Goal: Book appointment/travel/reservation

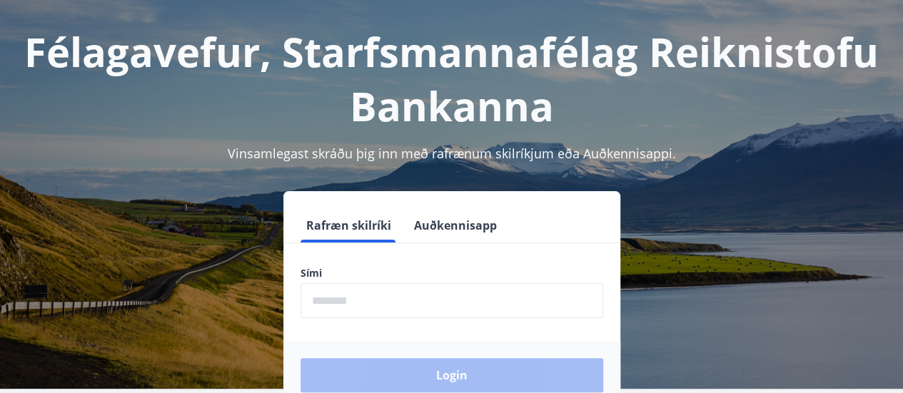
scroll to position [143, 0]
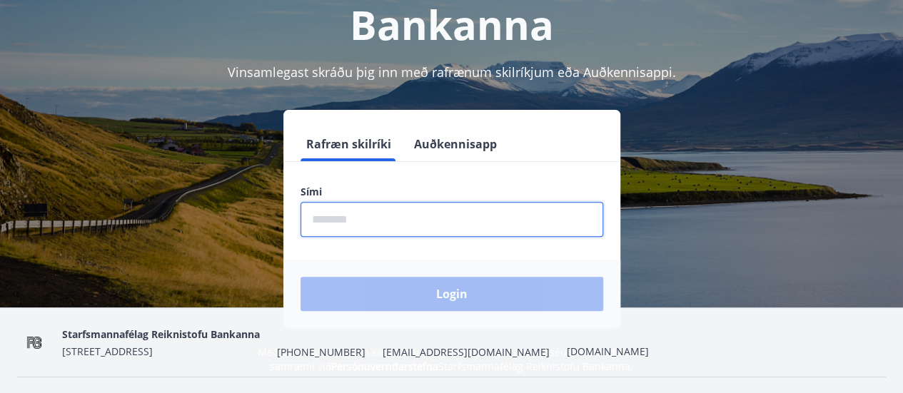
click at [361, 223] on input "phone" at bounding box center [452, 219] width 303 height 35
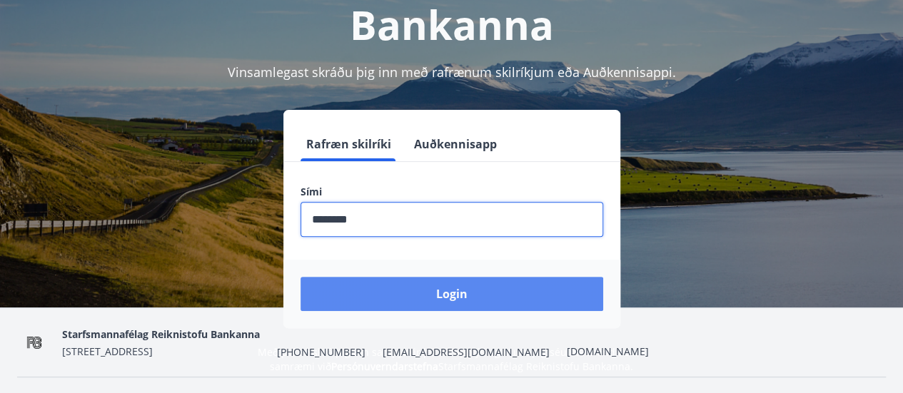
type input "********"
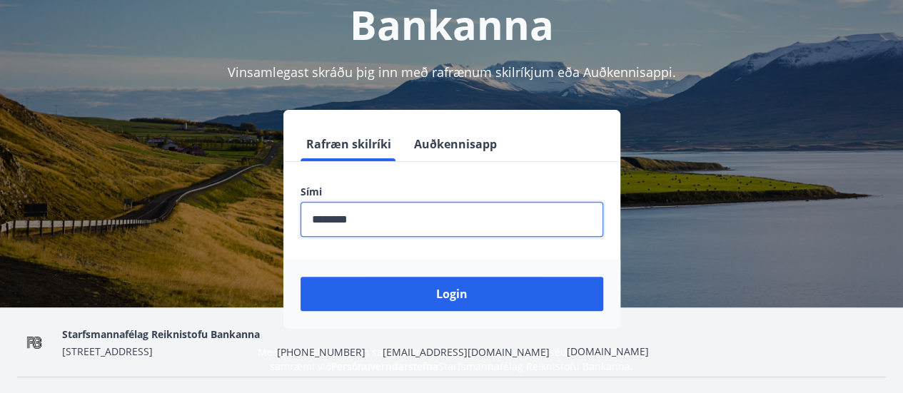
click at [441, 299] on button "Login" at bounding box center [452, 294] width 303 height 34
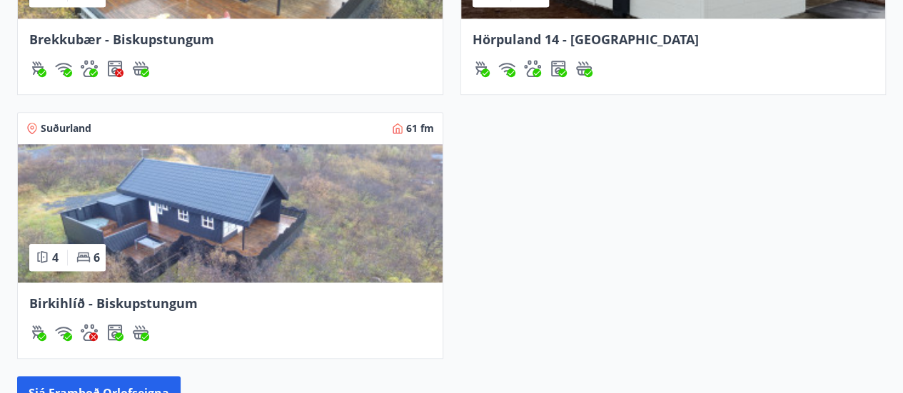
scroll to position [714, 0]
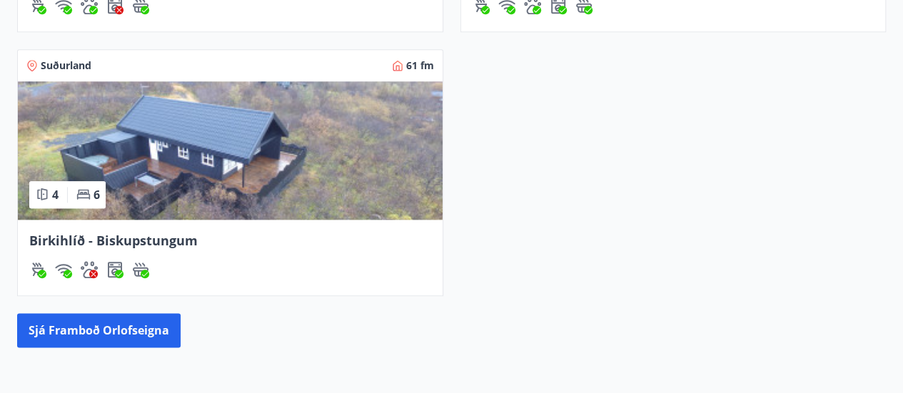
click at [200, 156] on img at bounding box center [230, 150] width 425 height 139
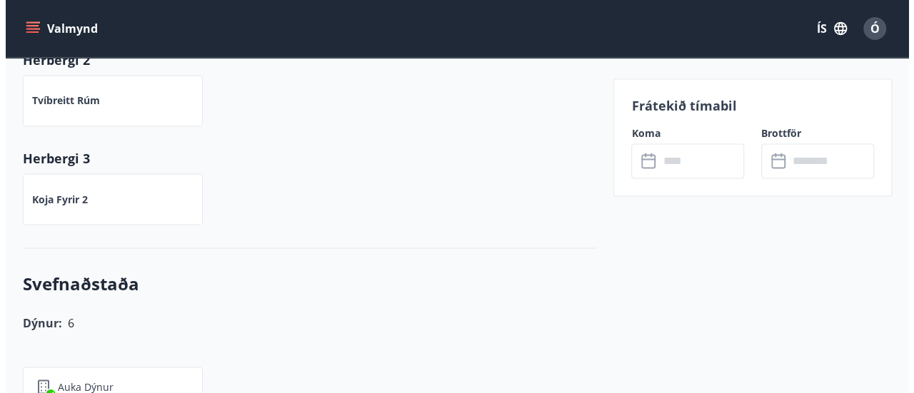
scroll to position [947, 0]
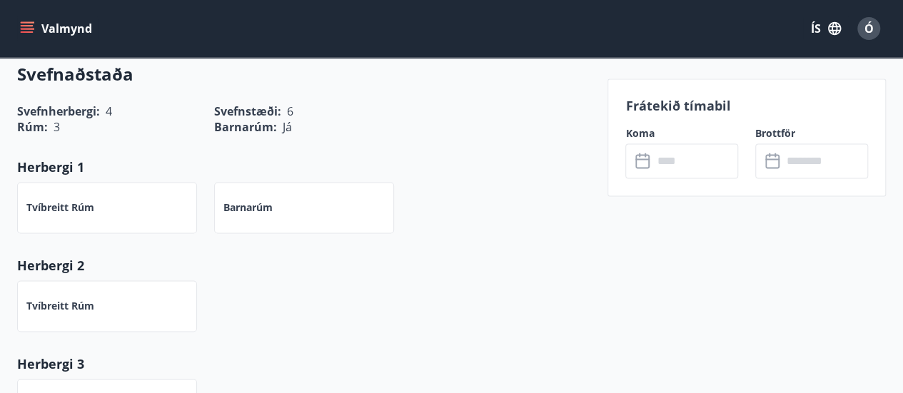
click at [660, 164] on input "text" at bounding box center [696, 161] width 86 height 35
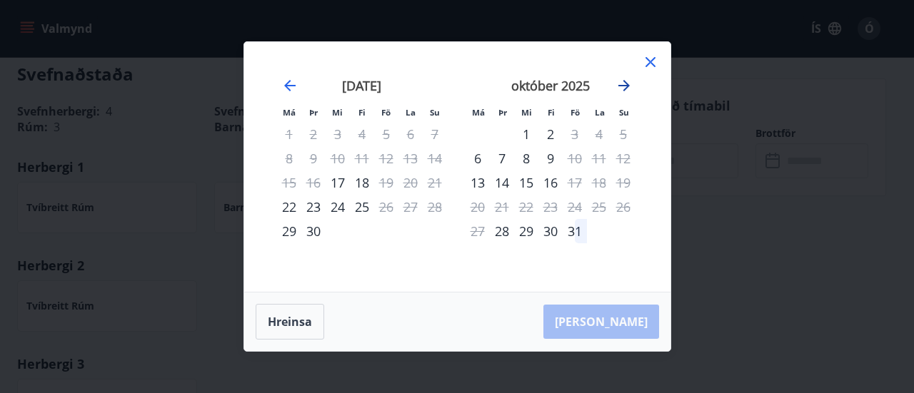
click at [623, 86] on icon "Move forward to switch to the next month." at bounding box center [623, 85] width 11 height 11
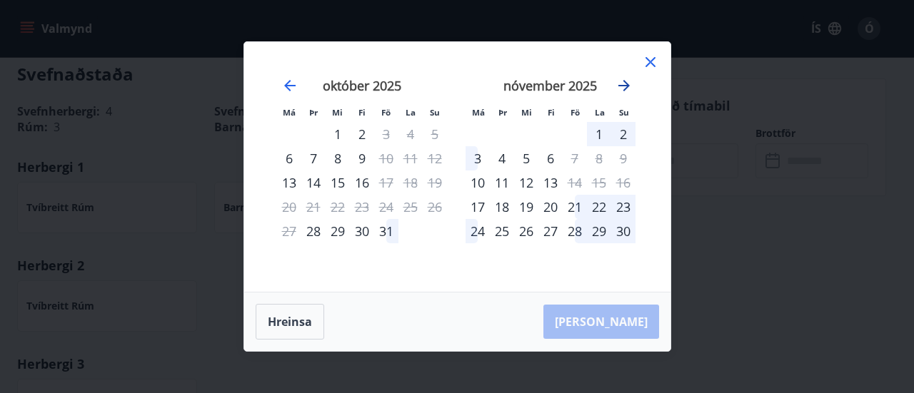
click at [623, 86] on icon "Move forward to switch to the next month." at bounding box center [623, 85] width 11 height 11
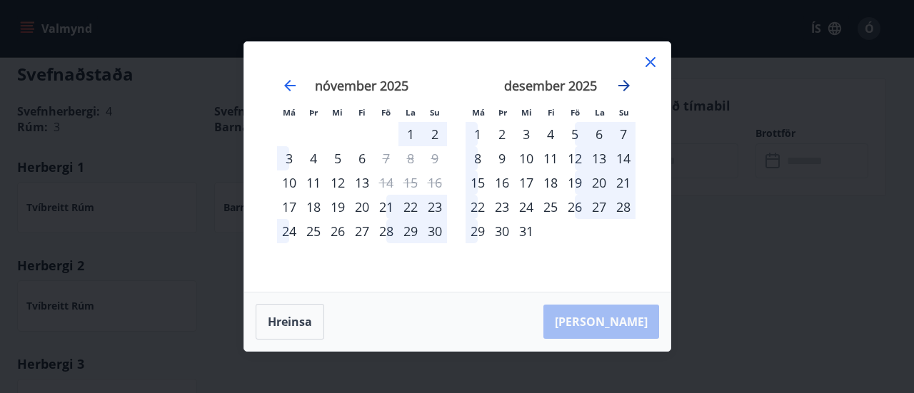
click at [623, 84] on icon "Move forward to switch to the next month." at bounding box center [624, 85] width 17 height 17
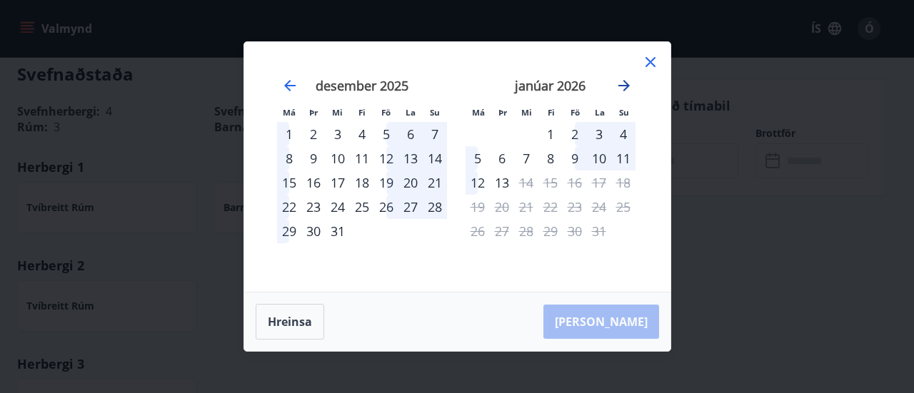
click at [624, 91] on icon "Move forward to switch to the next month." at bounding box center [624, 85] width 17 height 17
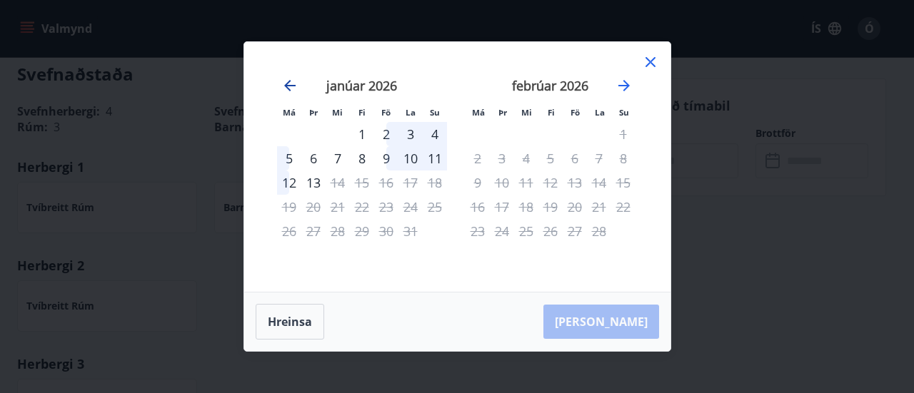
click at [285, 82] on icon "Move backward to switch to the previous month." at bounding box center [289, 85] width 17 height 17
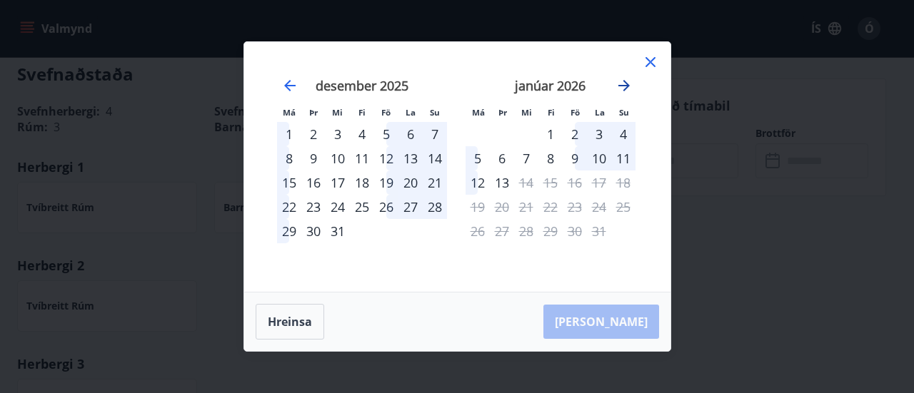
click at [618, 83] on icon "Move forward to switch to the next month." at bounding box center [624, 85] width 17 height 17
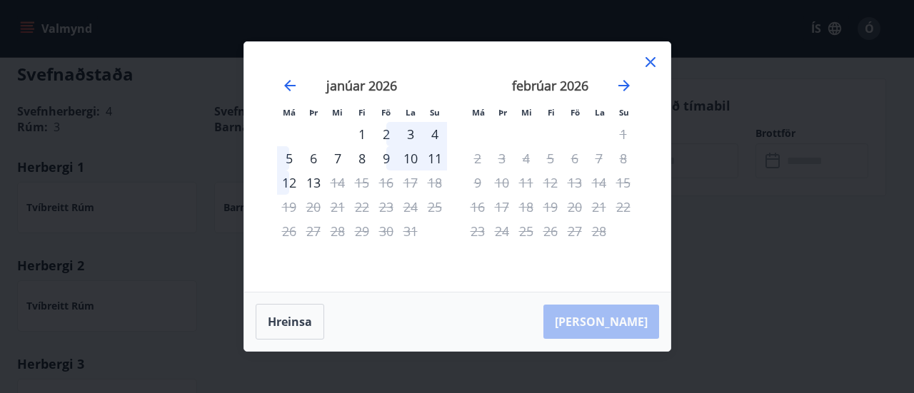
click at [280, 83] on div "janúar 2026" at bounding box center [362, 90] width 170 height 63
click at [286, 85] on icon "Move backward to switch to the previous month." at bounding box center [289, 85] width 11 height 11
